Goal: Information Seeking & Learning: Learn about a topic

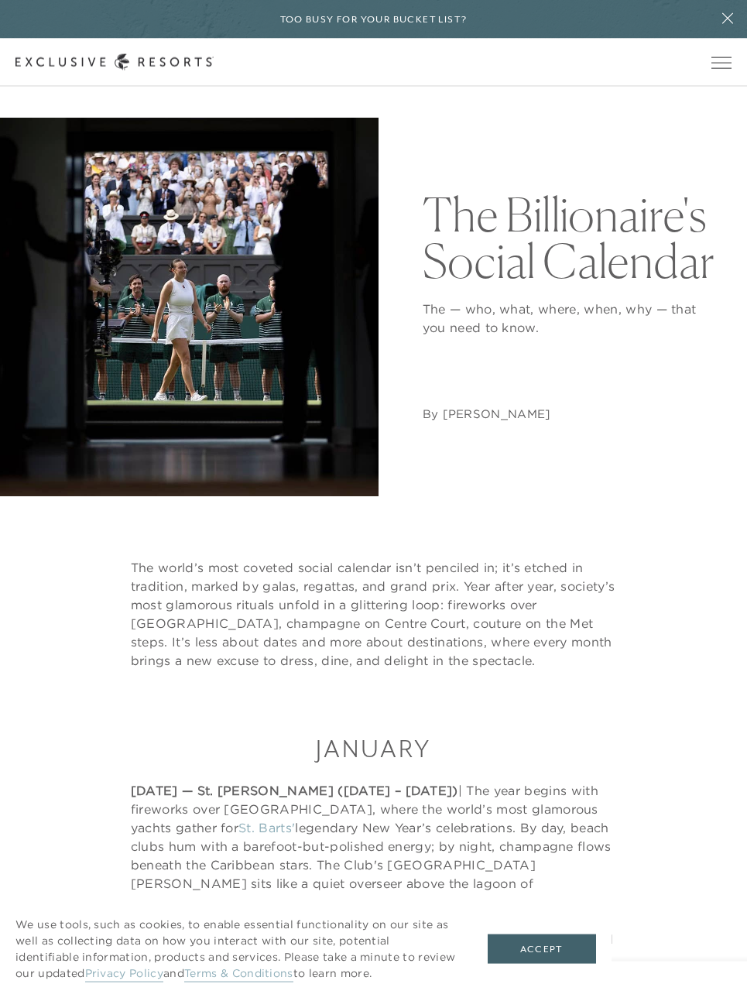
scroll to position [51, 0]
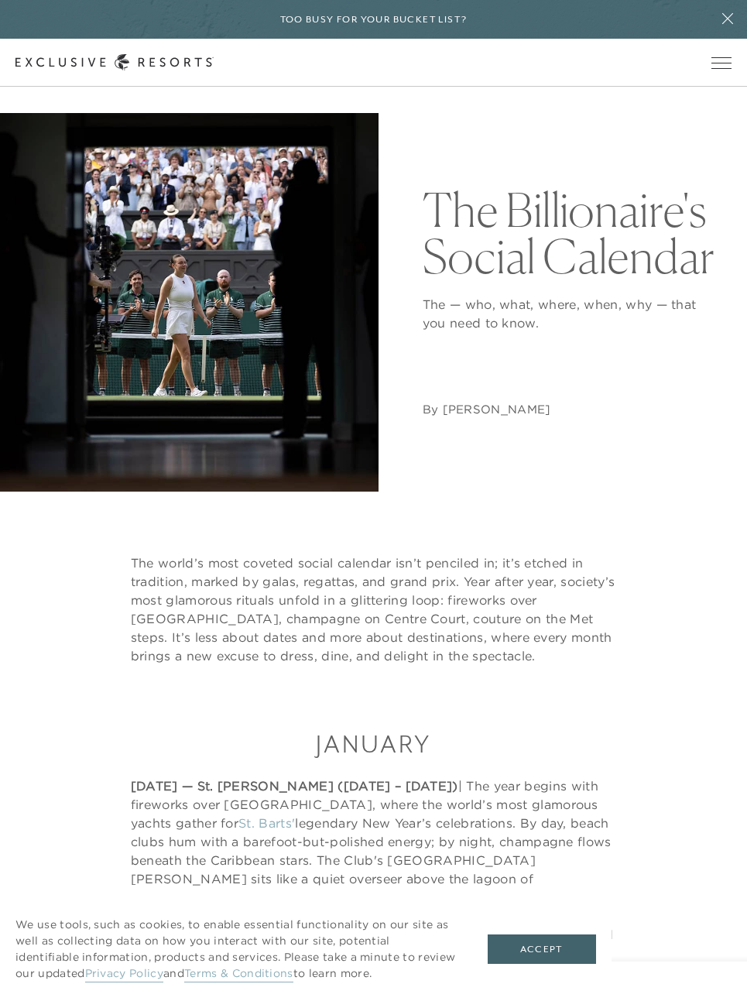
click at [551, 964] on button "Accept" at bounding box center [542, 949] width 108 height 29
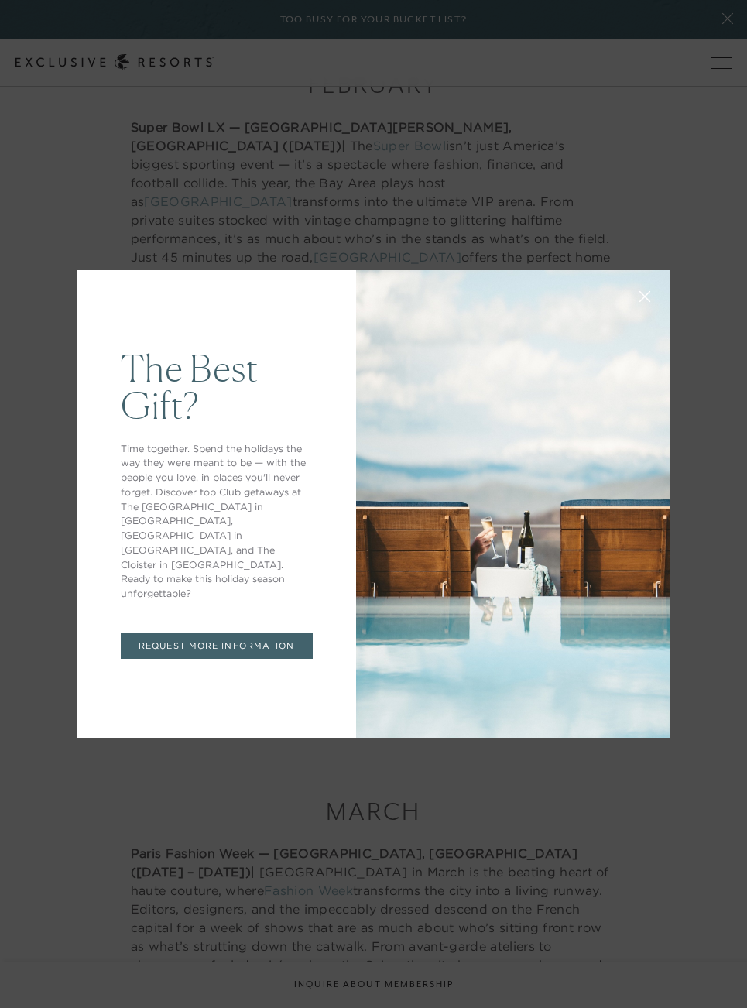
scroll to position [0, 0]
click at [639, 314] on button at bounding box center [644, 294] width 37 height 37
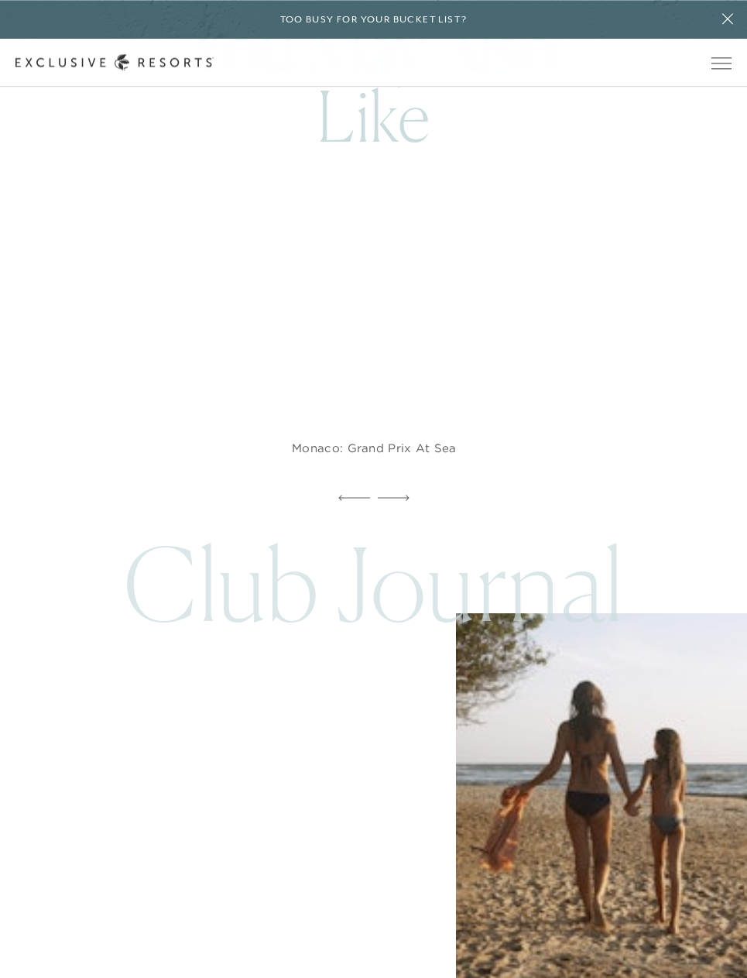
scroll to position [13296, 0]
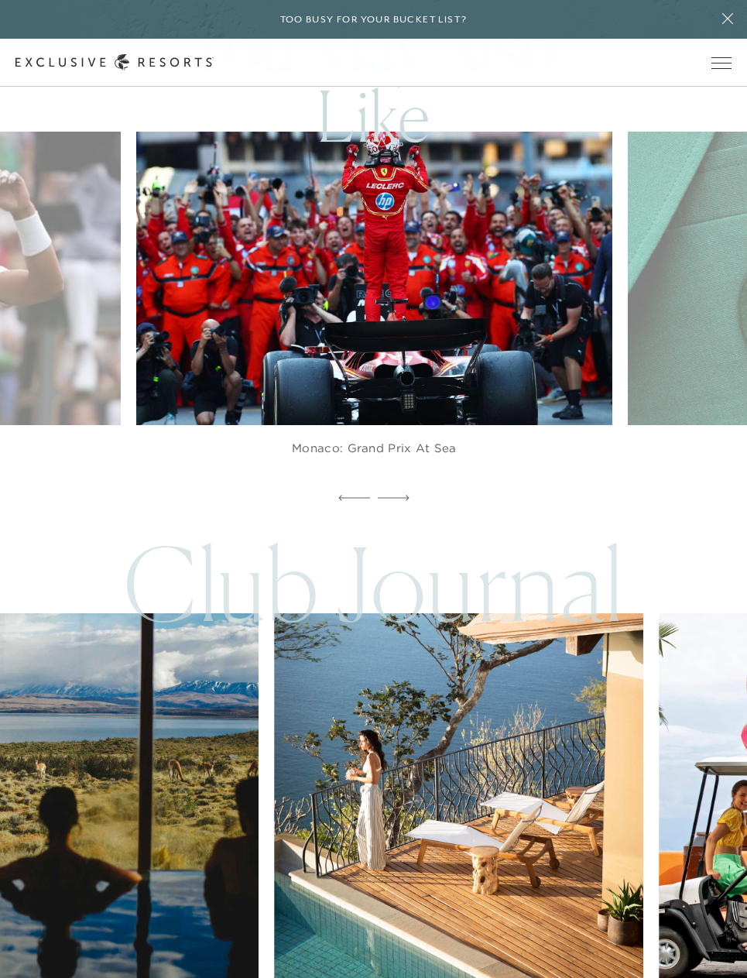
click at [712, 68] on button "Open navigation" at bounding box center [722, 62] width 20 height 11
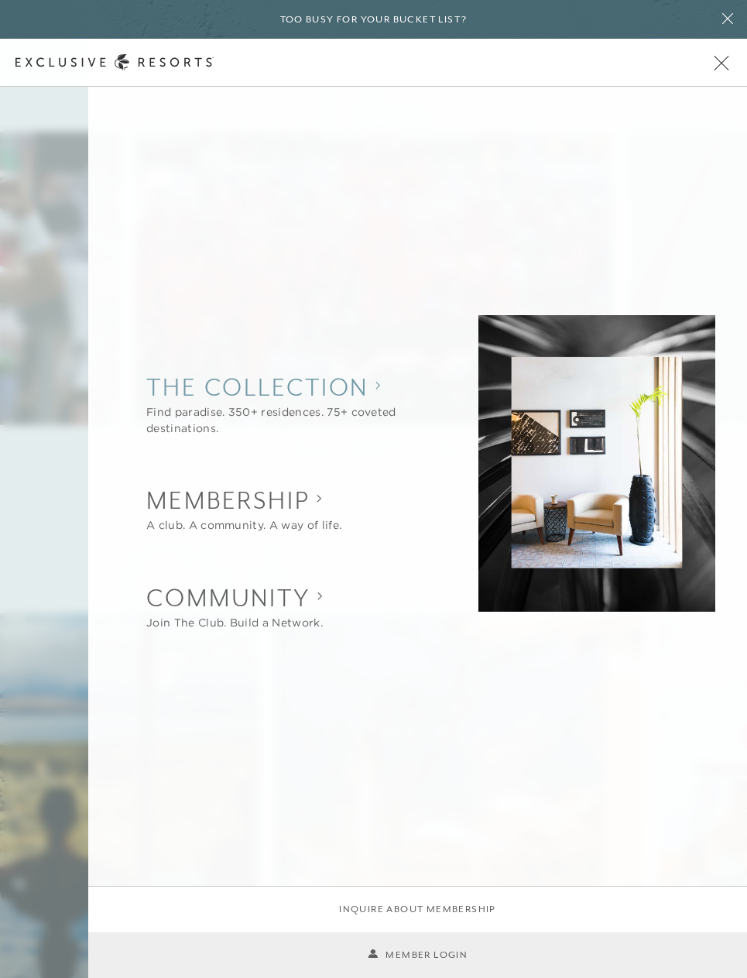
click at [331, 404] on collection "The Collection" at bounding box center [289, 387] width 286 height 34
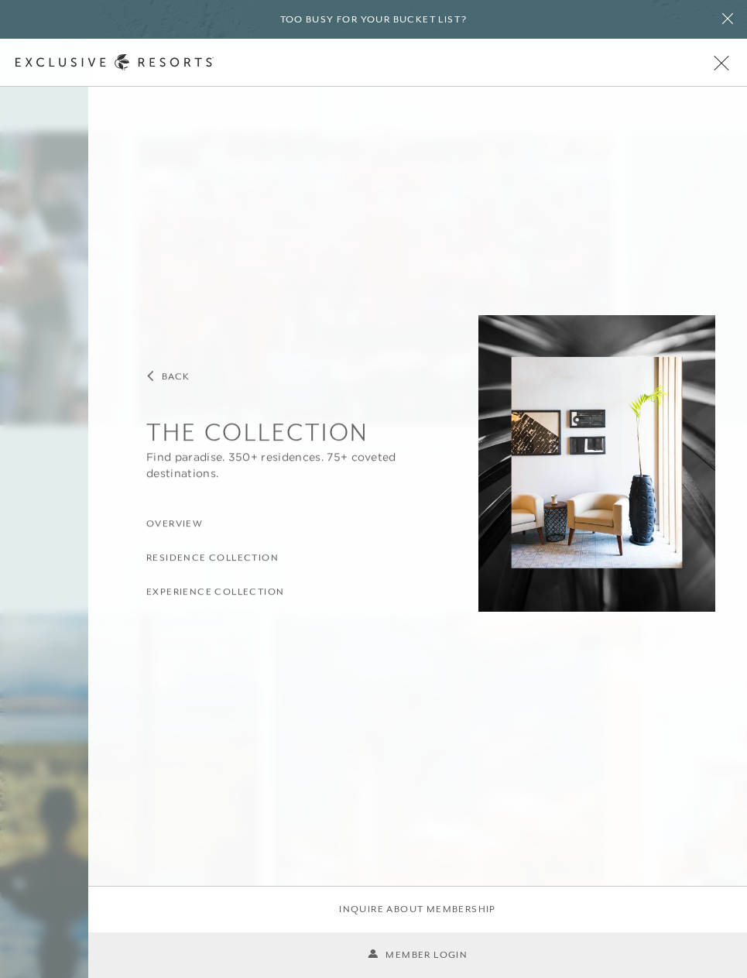
click at [189, 532] on h3 "Overview" at bounding box center [174, 524] width 57 height 15
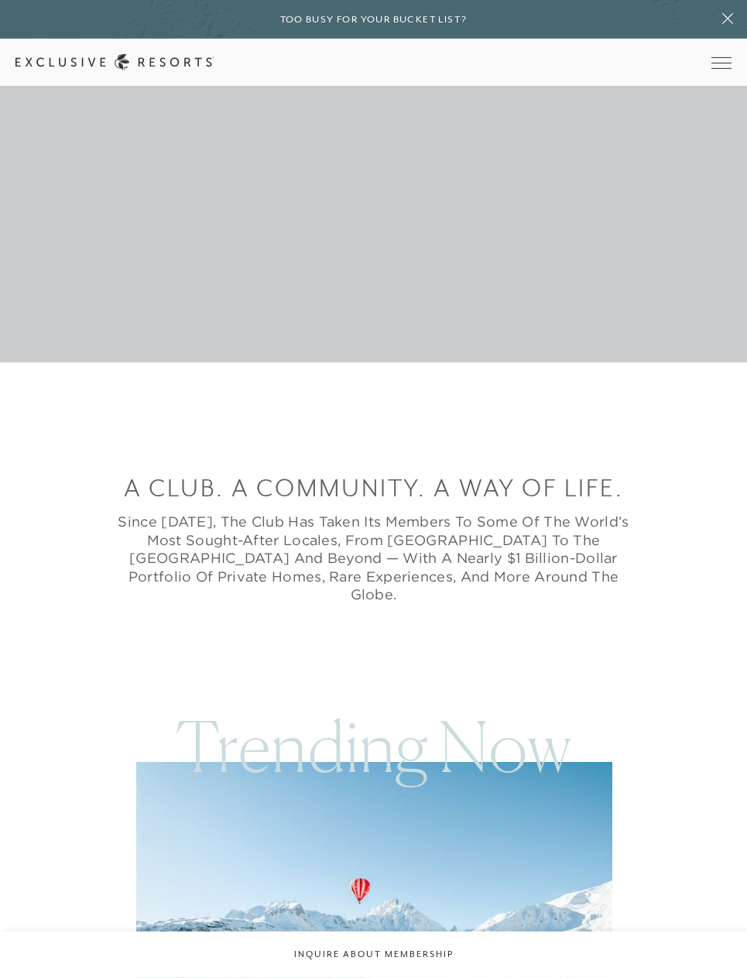
scroll to position [616, 0]
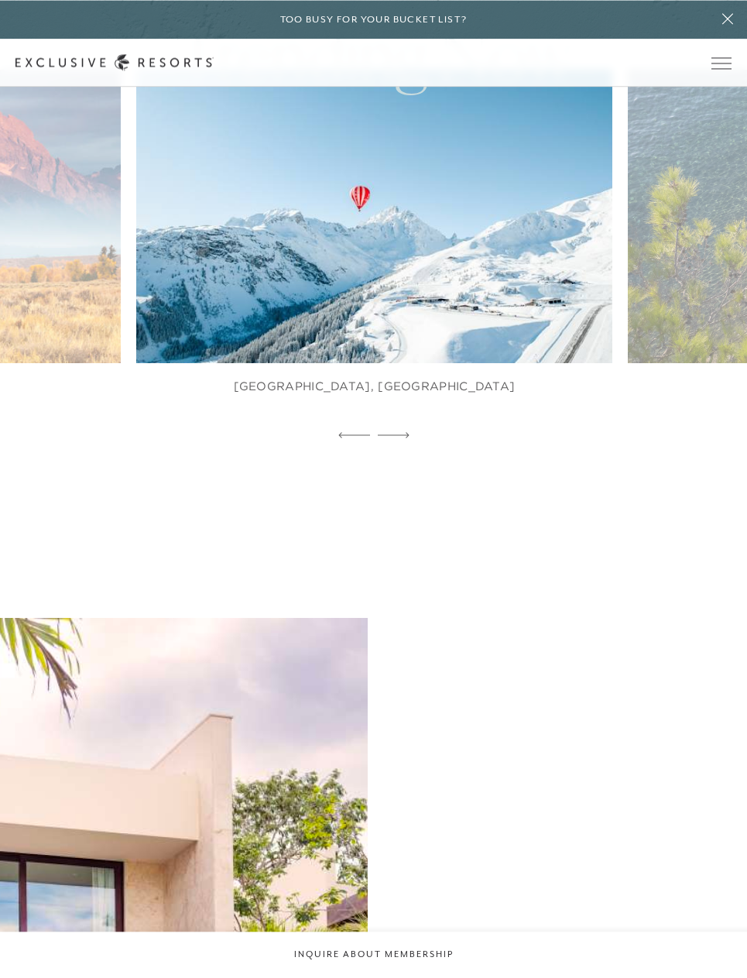
scroll to position [1307, 0]
click at [456, 298] on img at bounding box center [390, 217] width 524 height 322
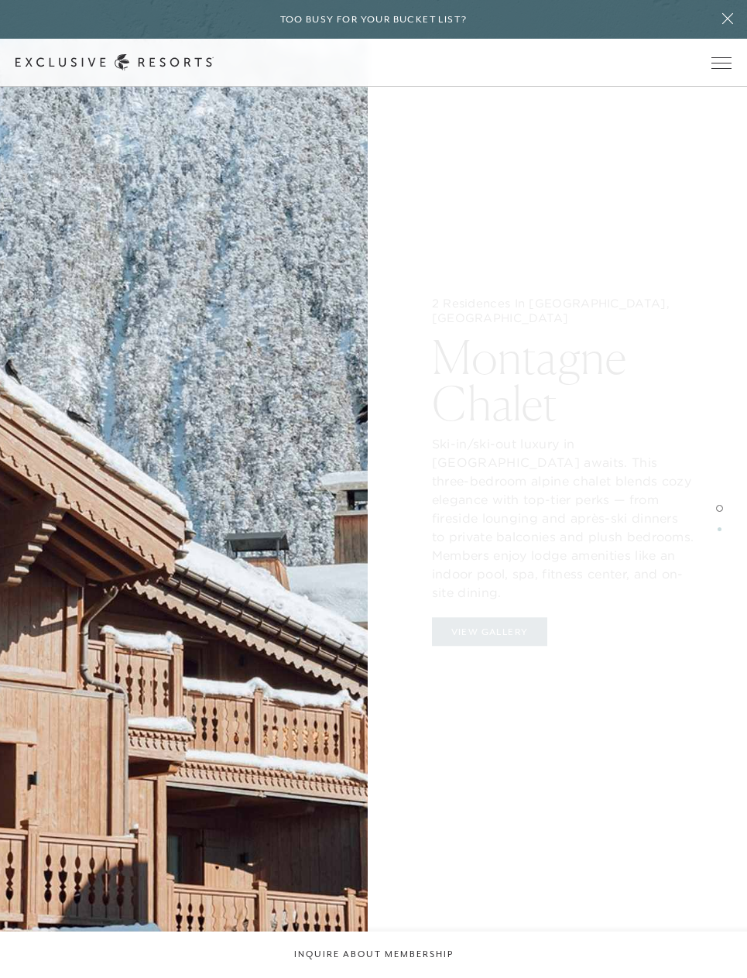
scroll to position [2853, 0]
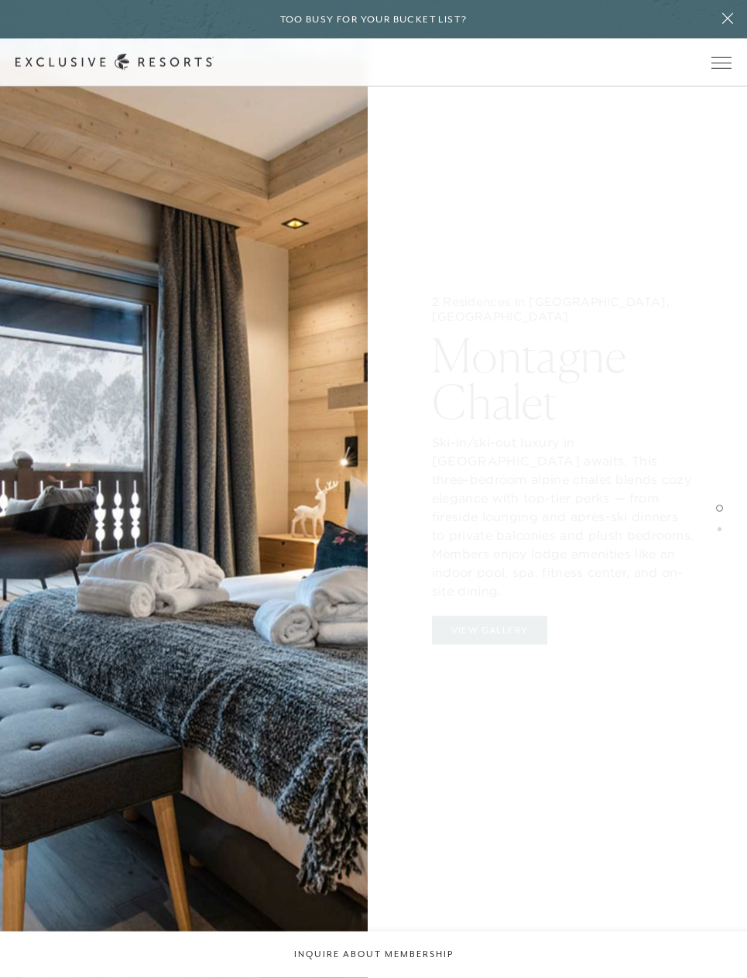
click at [519, 612] on div "2 Residences In [GEOGRAPHIC_DATA], [GEOGRAPHIC_DATA] [GEOGRAPHIC_DATA] Ski-in/s…" at bounding box center [563, 518] width 368 height 978
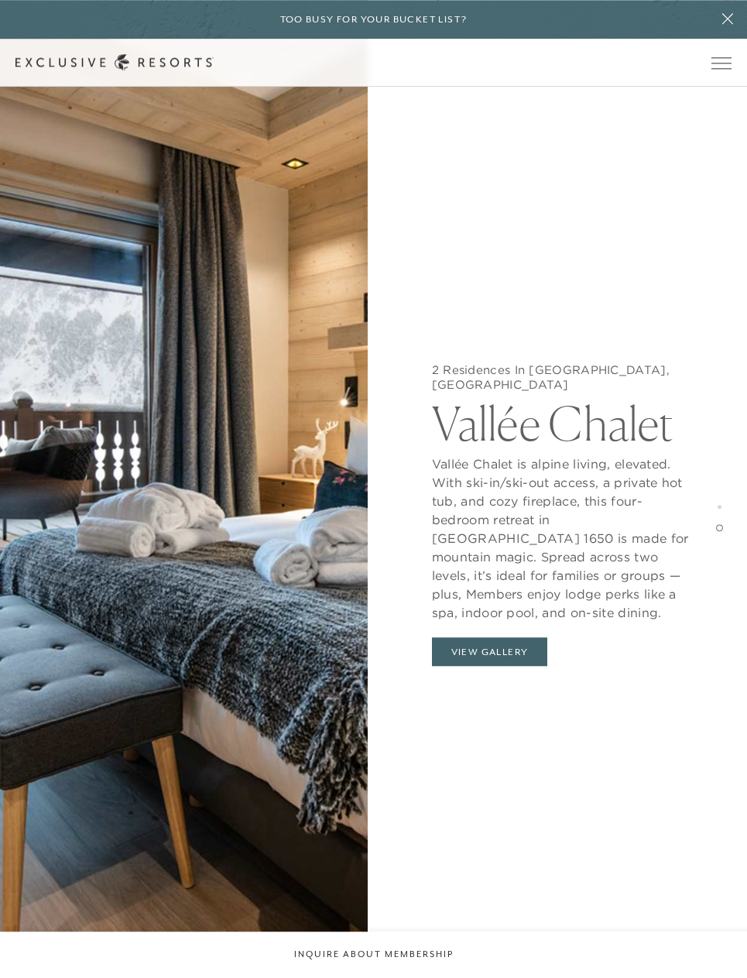
scroll to position [3395, 0]
click at [520, 647] on button "View Gallery" at bounding box center [490, 651] width 116 height 29
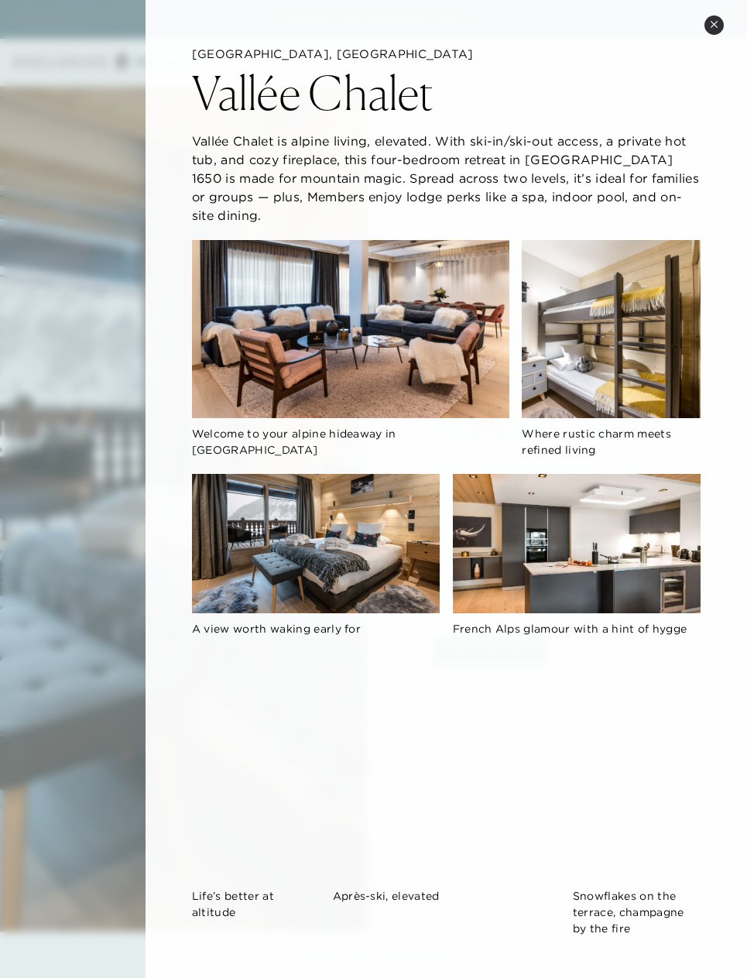
scroll to position [0, 0]
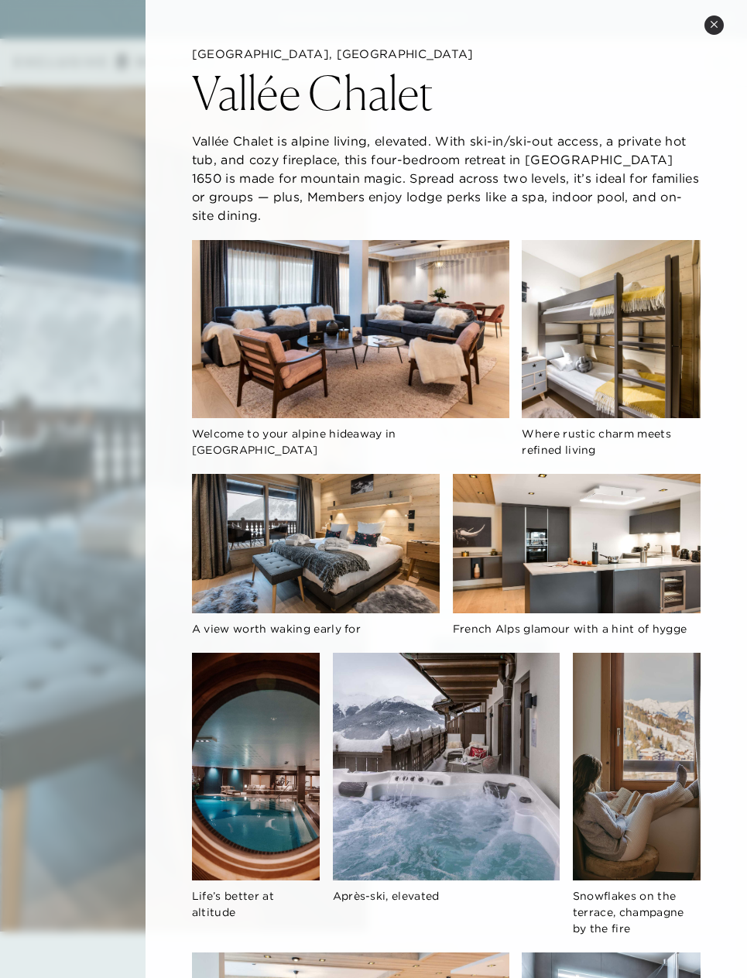
click at [711, 30] on button "Close quickview" at bounding box center [714, 24] width 19 height 19
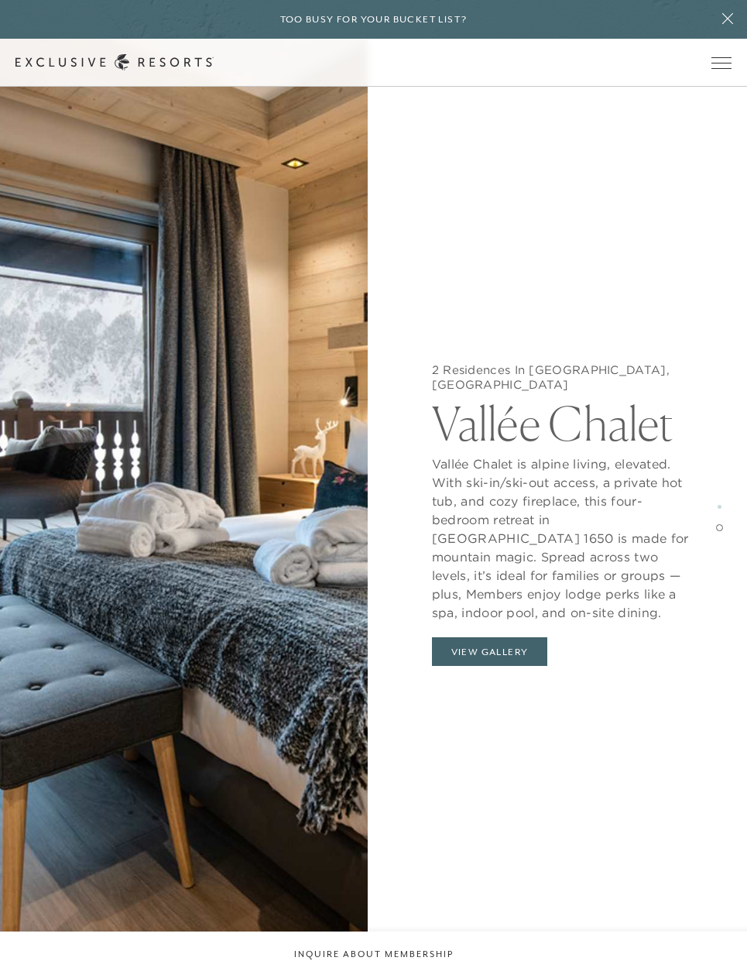
scroll to position [3453, 0]
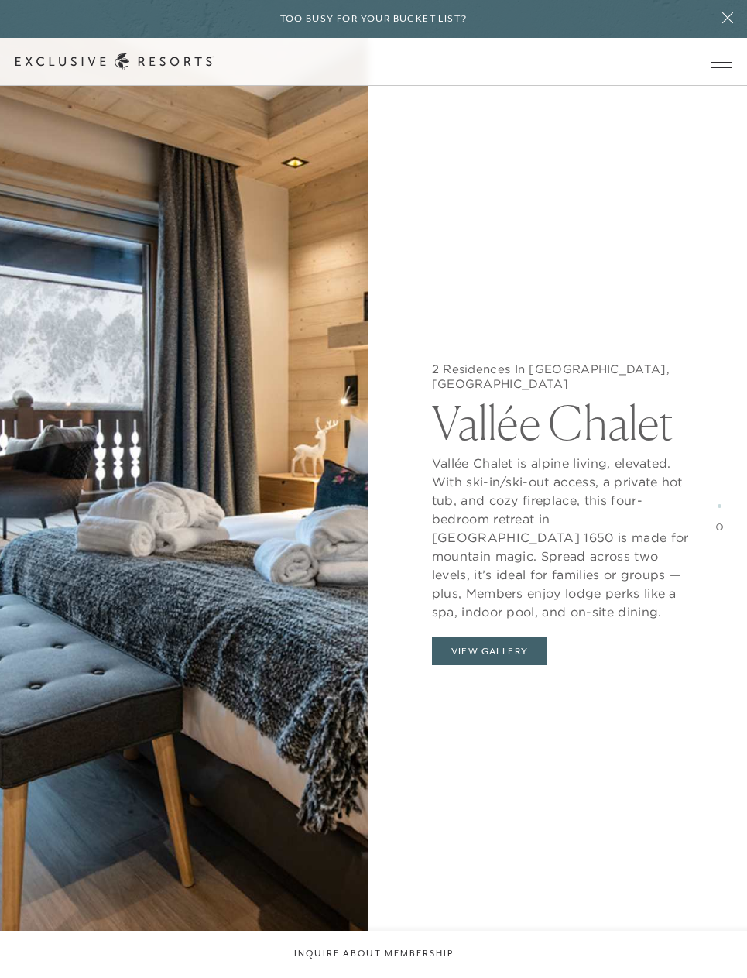
click at [721, 22] on icon at bounding box center [727, 18] width 29 height 12
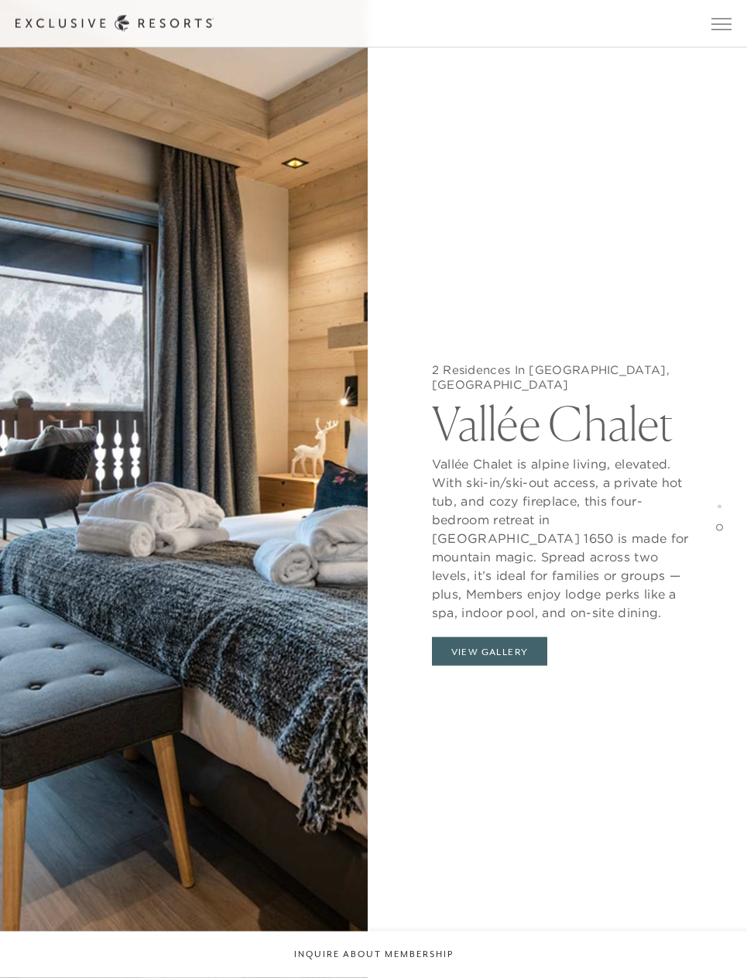
scroll to position [3697, 0]
click at [719, 23] on span "Open navigation" at bounding box center [722, 24] width 20 height 11
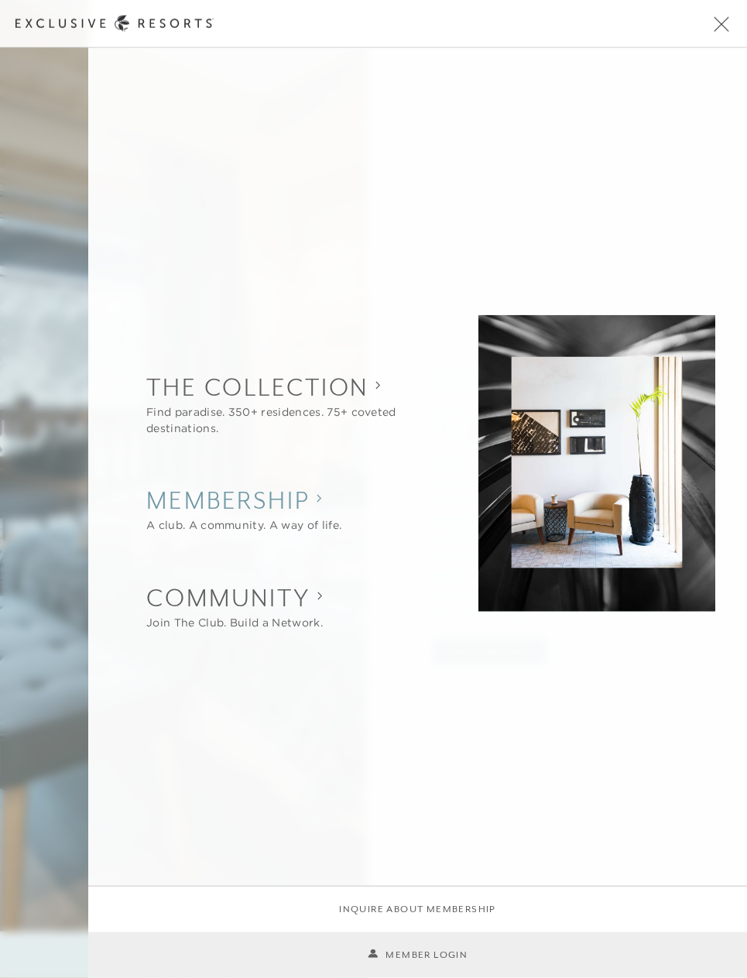
click at [290, 504] on h2 "Membership" at bounding box center [243, 500] width 195 height 34
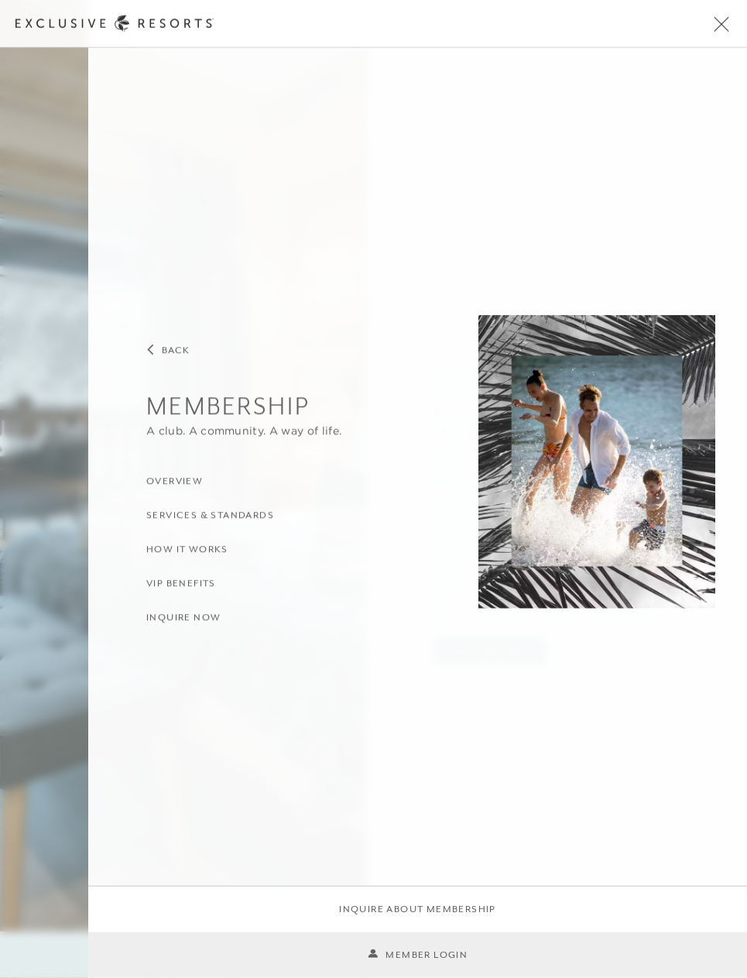
click at [203, 480] on h3 "Overview" at bounding box center [174, 482] width 57 height 15
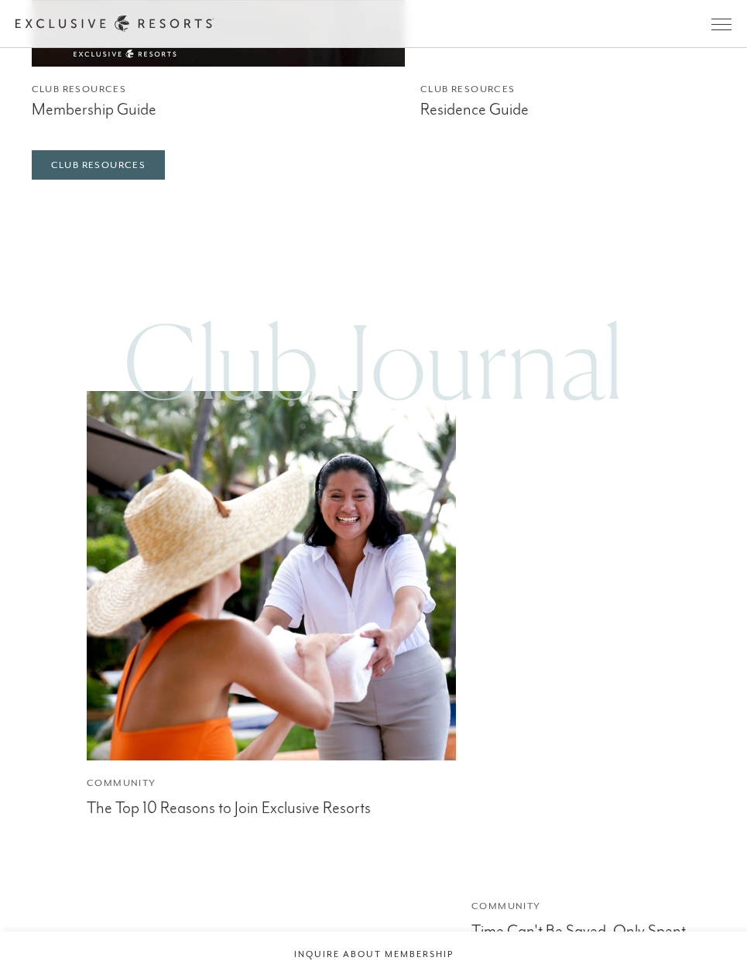
scroll to position [5778, 0]
